Goal: Task Accomplishment & Management: Manage account settings

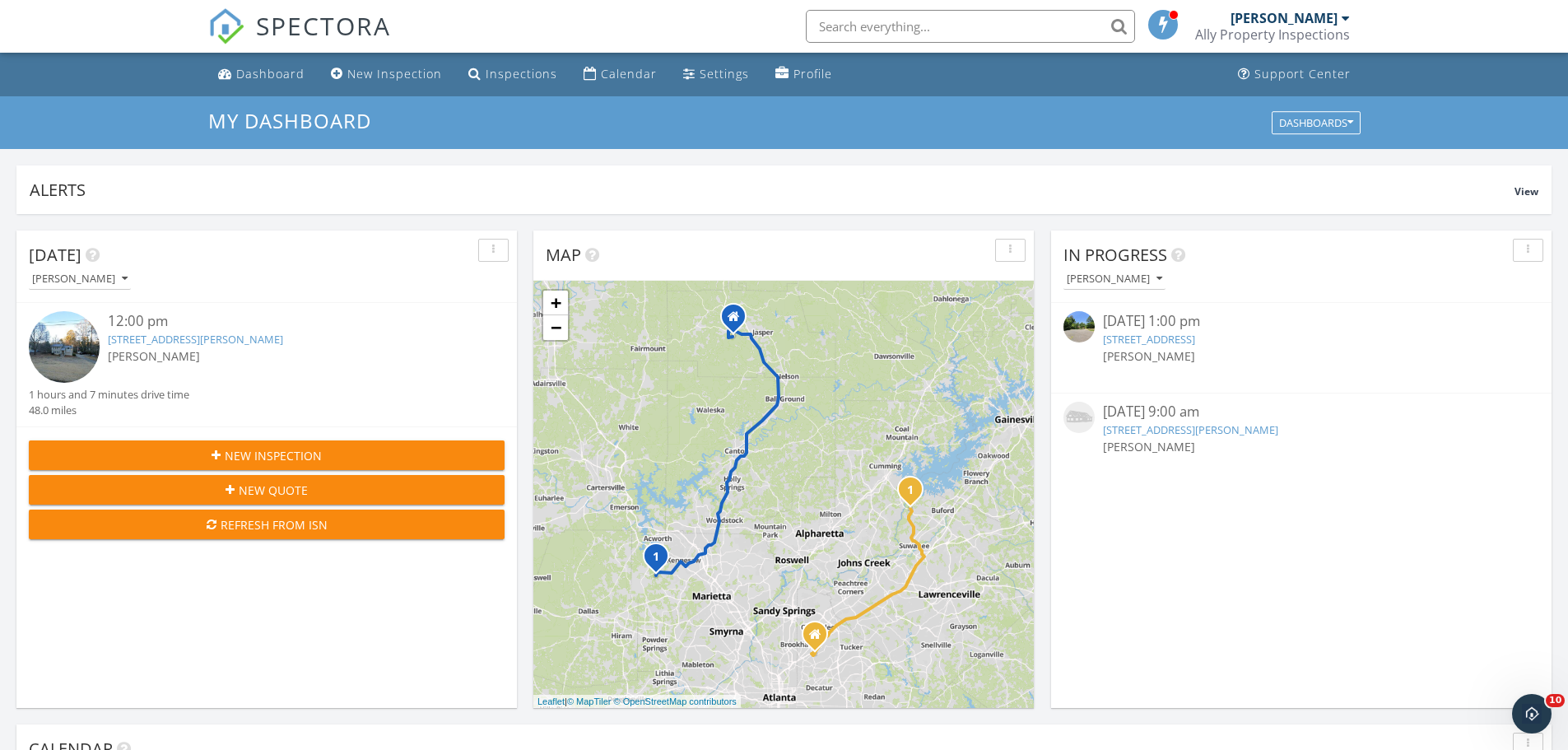
click at [1328, 21] on div "[PERSON_NAME]" at bounding box center [1284, 19] width 107 height 17
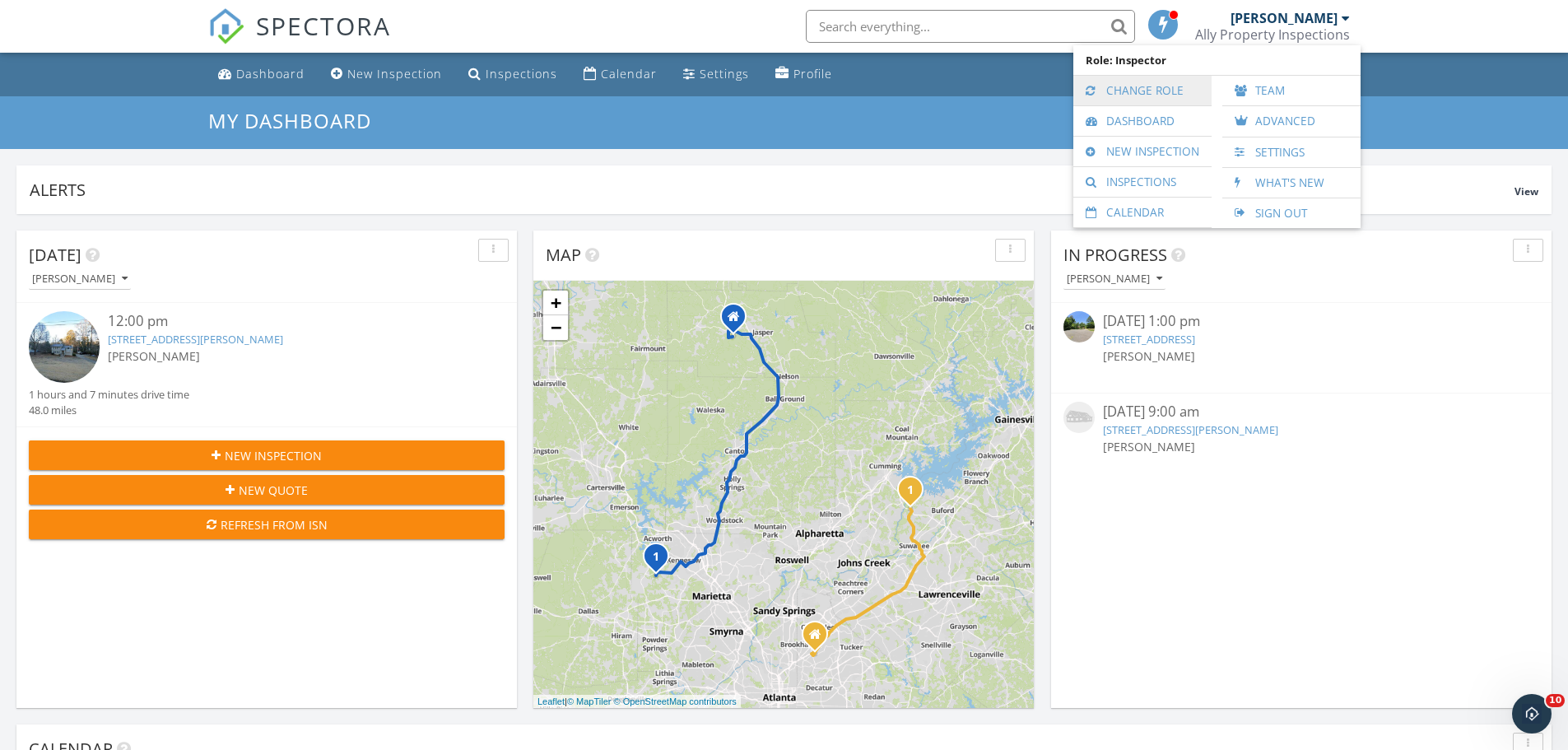
click at [1171, 89] on link "Change Role" at bounding box center [1142, 91] width 121 height 30
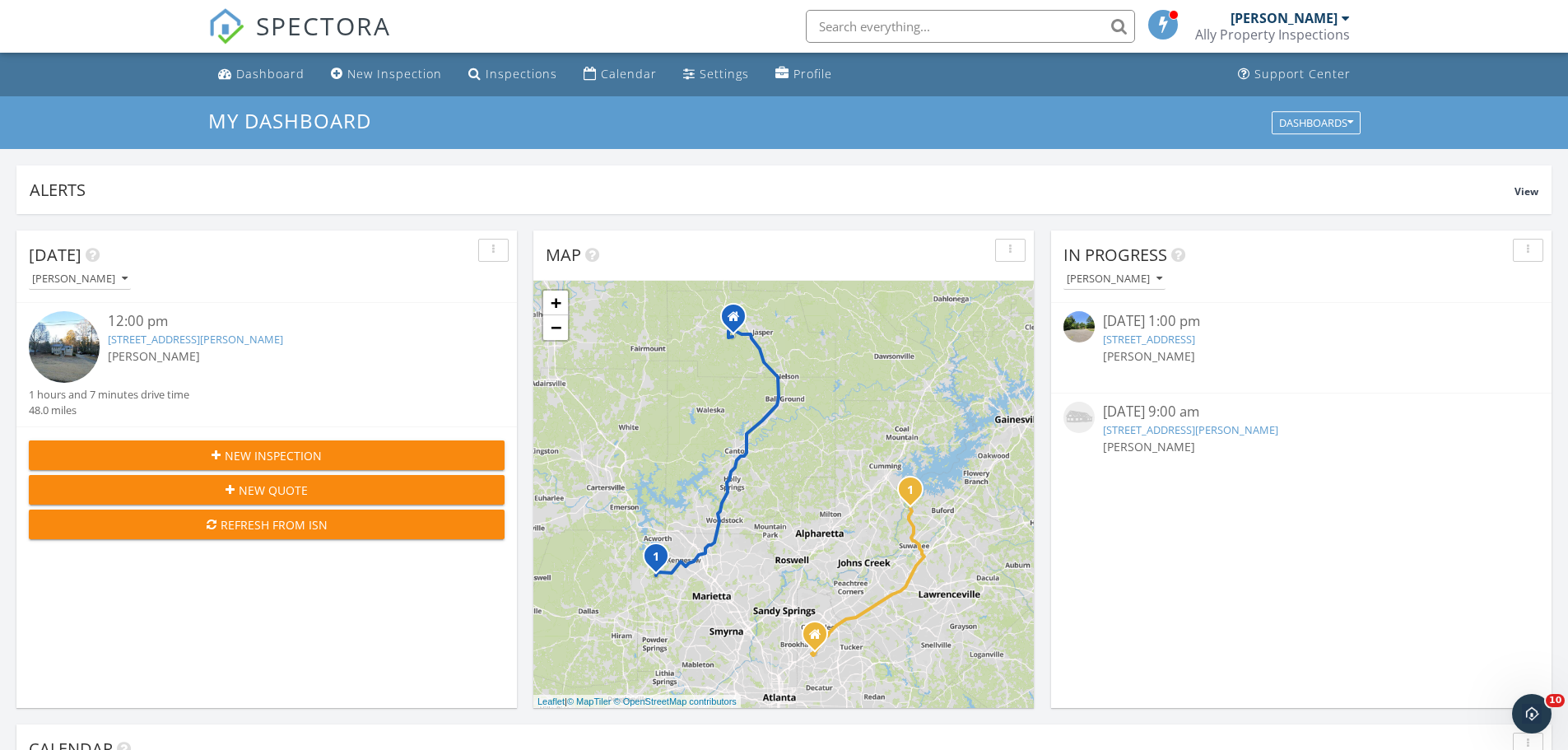
click at [1308, 24] on div "[PERSON_NAME]" at bounding box center [1284, 19] width 107 height 17
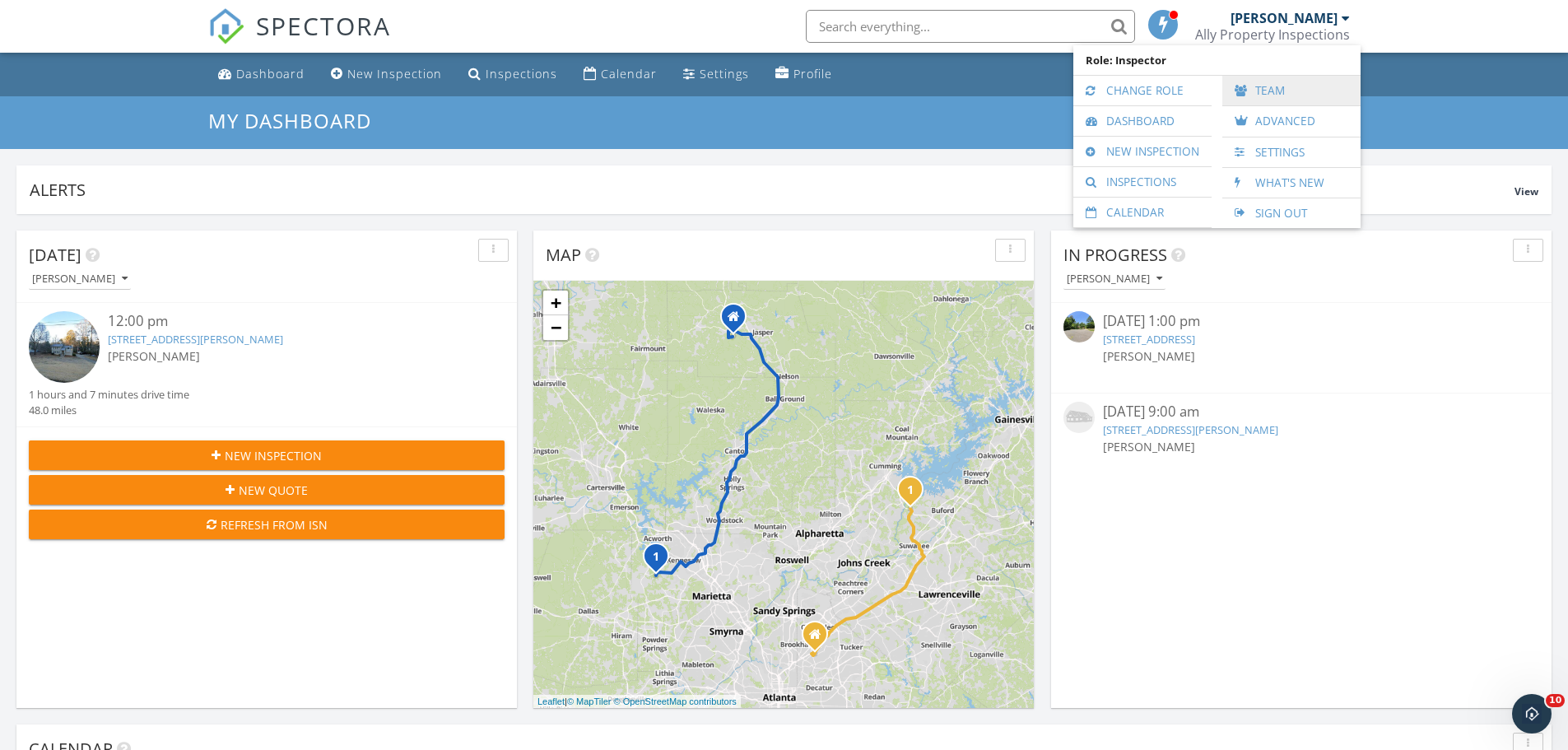
click at [1272, 89] on link "Team" at bounding box center [1292, 91] width 121 height 30
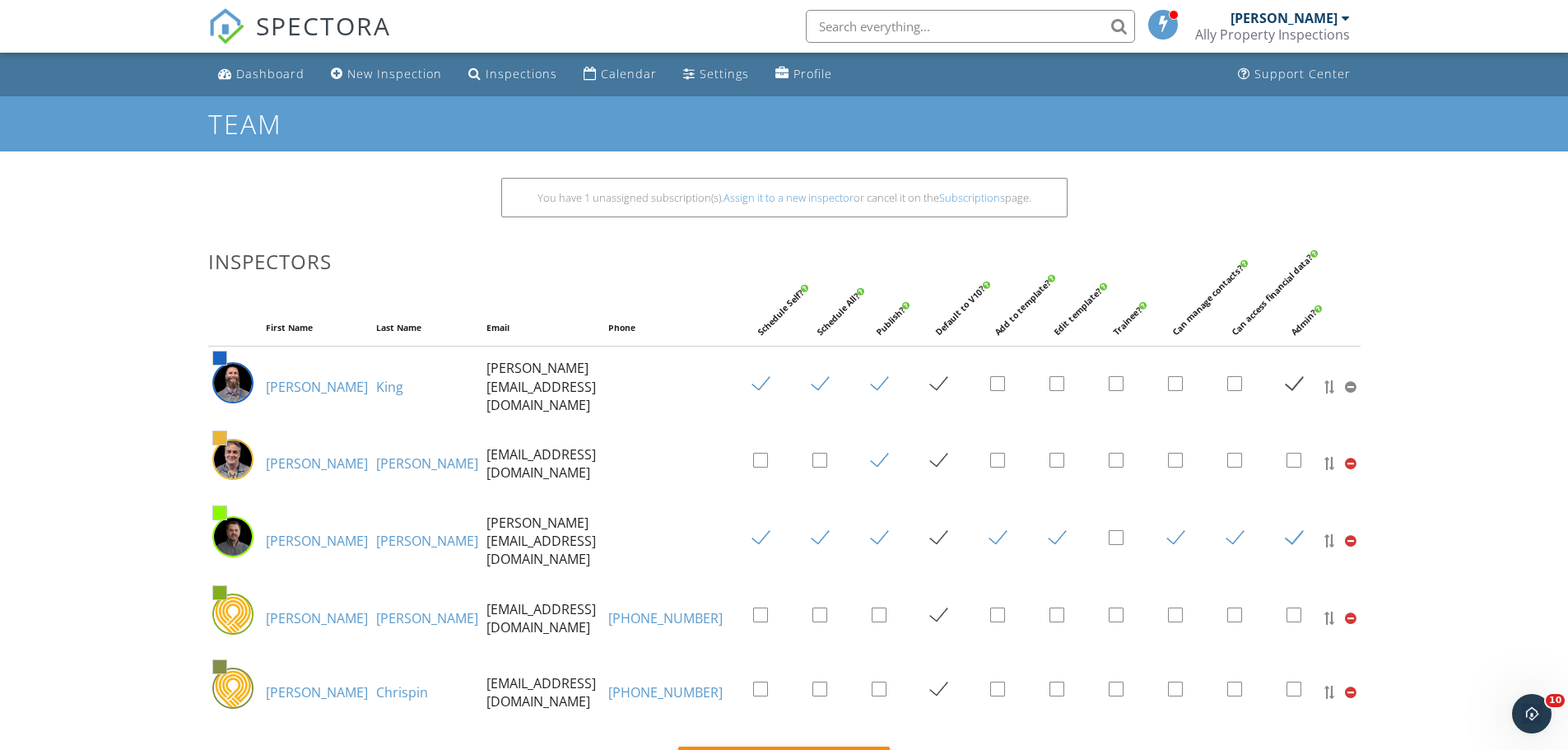
click at [409, 189] on div "You have 1 unassigned subscription(s). Assign it to a new inspector or cancel i…" at bounding box center [784, 205] width 1172 height 56
click at [758, 205] on link "Assign it to a new inspector" at bounding box center [788, 198] width 130 height 15
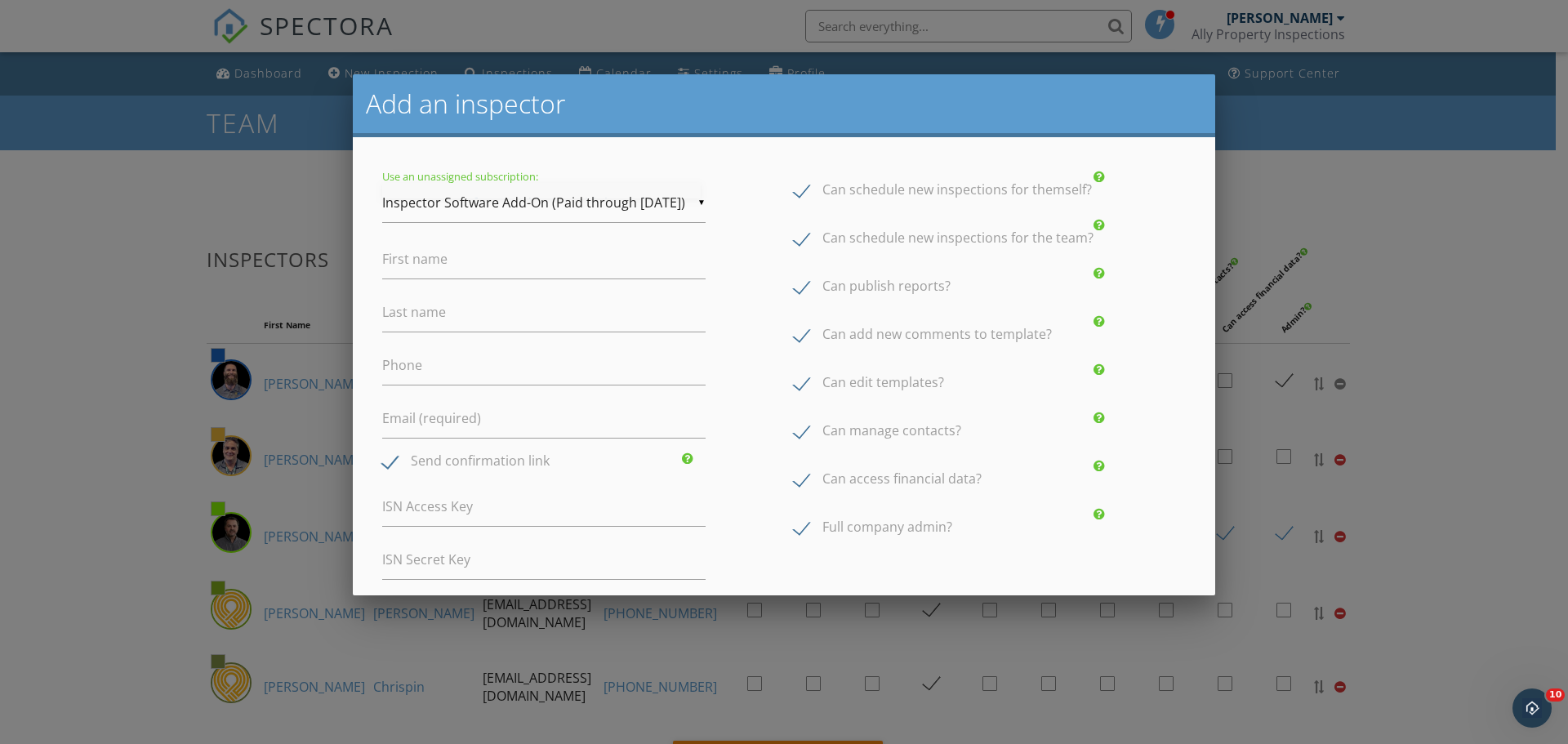
click at [669, 201] on div "▼ Inspector Software Add-On (Paid through 10/28/2025) Inspector Software Add-On…" at bounding box center [544, 202] width 323 height 40
click at [699, 145] on div "Use an unassigned subscription: ▼ Inspector Software Add-On (Paid through 10/28…" at bounding box center [784, 405] width 863 height 536
click at [549, 257] on input "First name" at bounding box center [544, 259] width 323 height 40
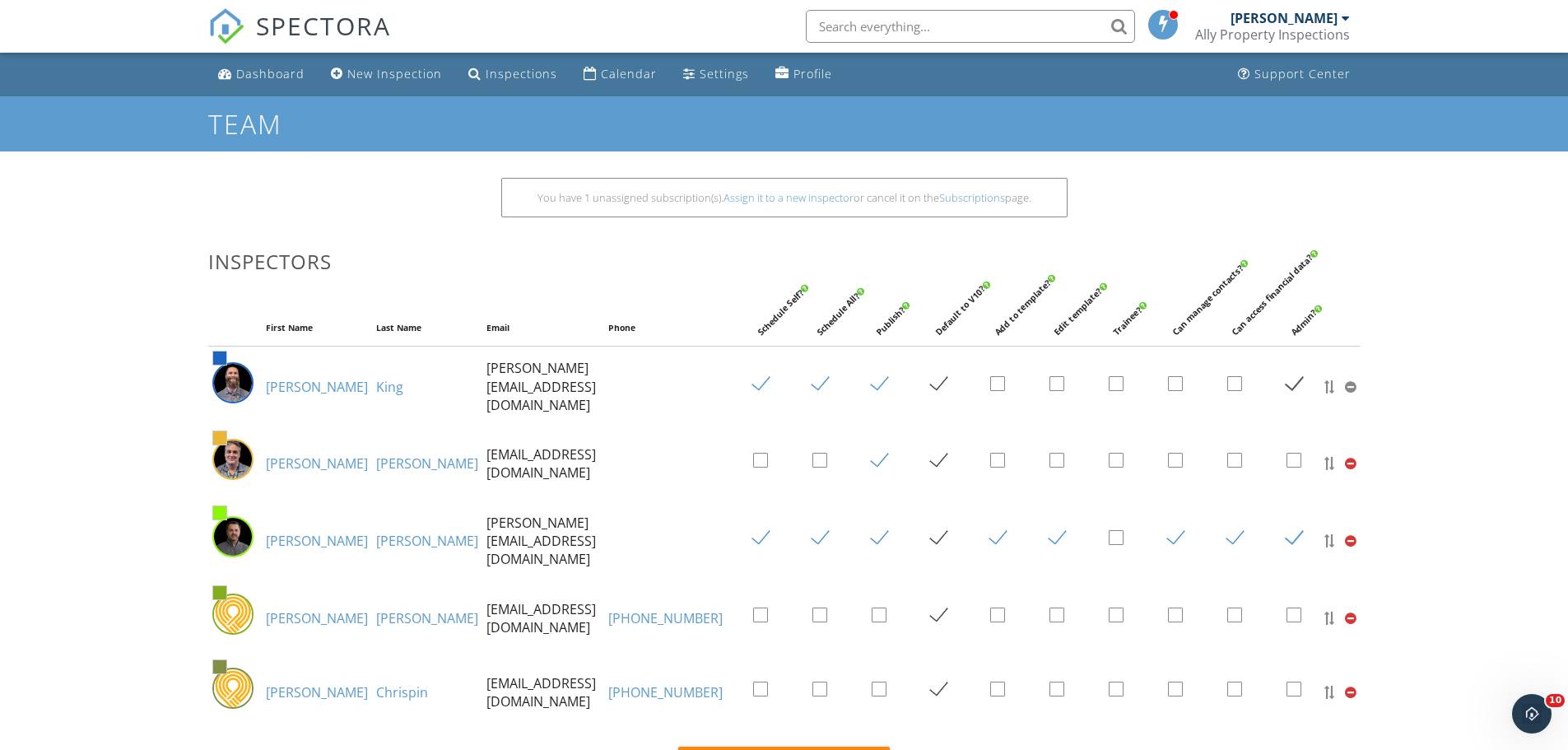
click at [1323, 28] on div "Ally Property Inspections" at bounding box center [1273, 35] width 155 height 17
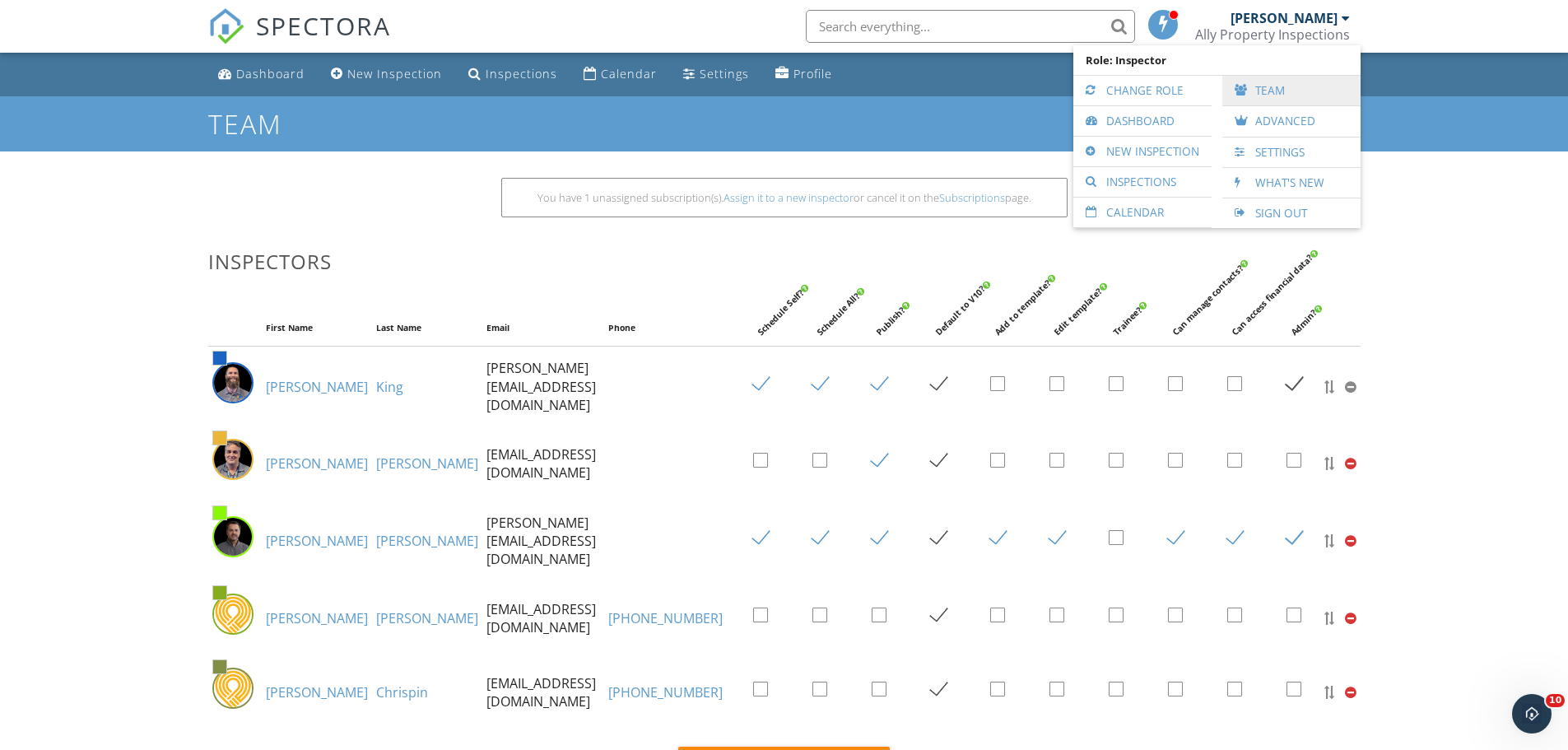
click at [1272, 85] on link "Team" at bounding box center [1292, 91] width 121 height 30
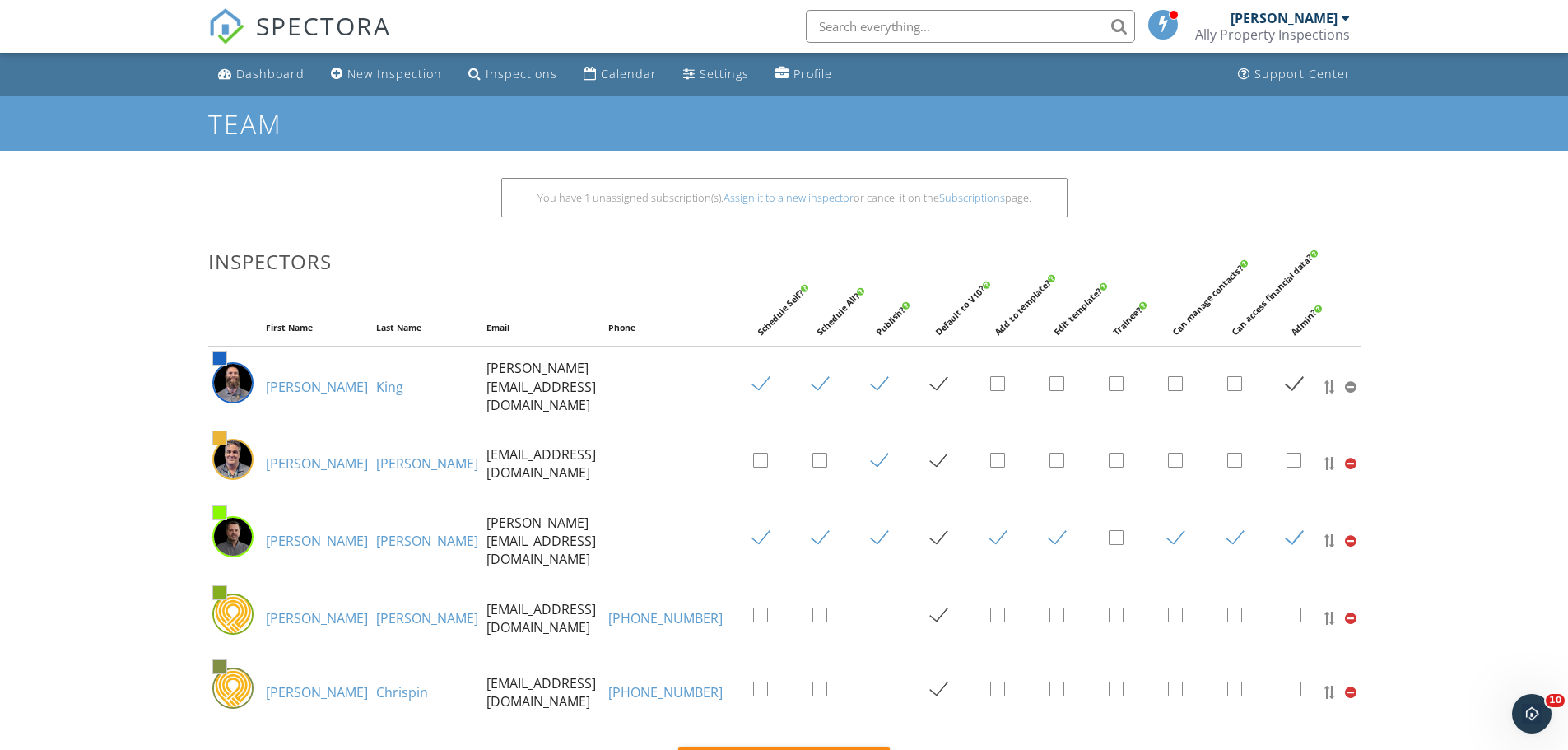
click at [1330, 15] on div "[PERSON_NAME]" at bounding box center [1284, 19] width 107 height 17
